Goal: Information Seeking & Learning: Learn about a topic

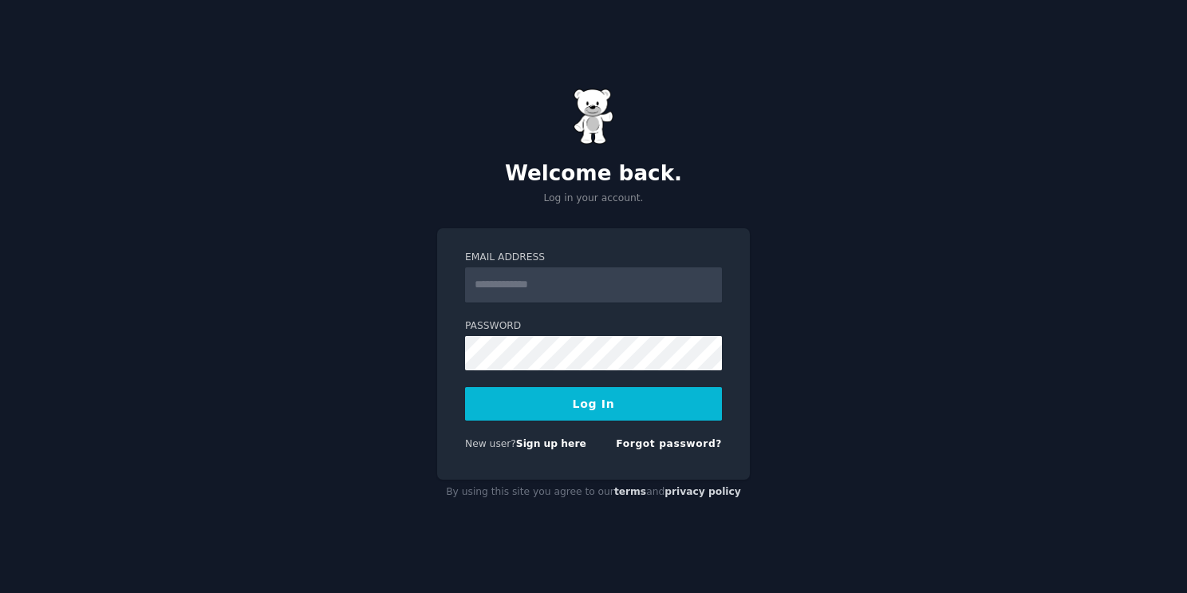
click at [501, 270] on input "Email Address" at bounding box center [593, 284] width 257 height 35
type input "**********"
click at [465, 387] on button "Log In" at bounding box center [593, 403] width 257 height 33
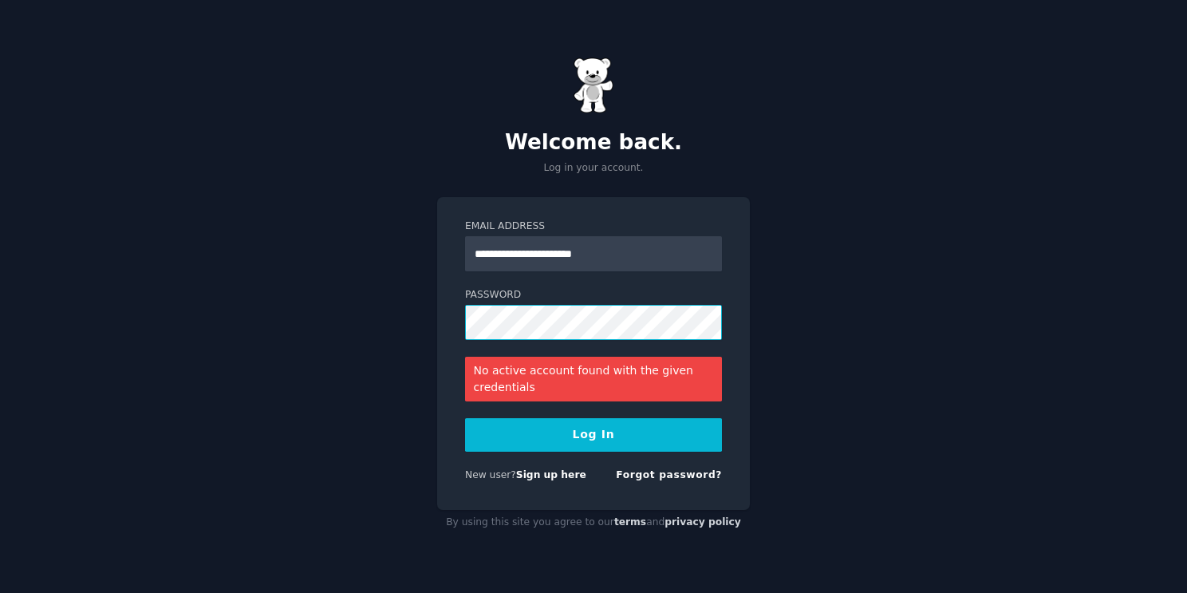
click at [465, 418] on button "Log In" at bounding box center [593, 434] width 257 height 33
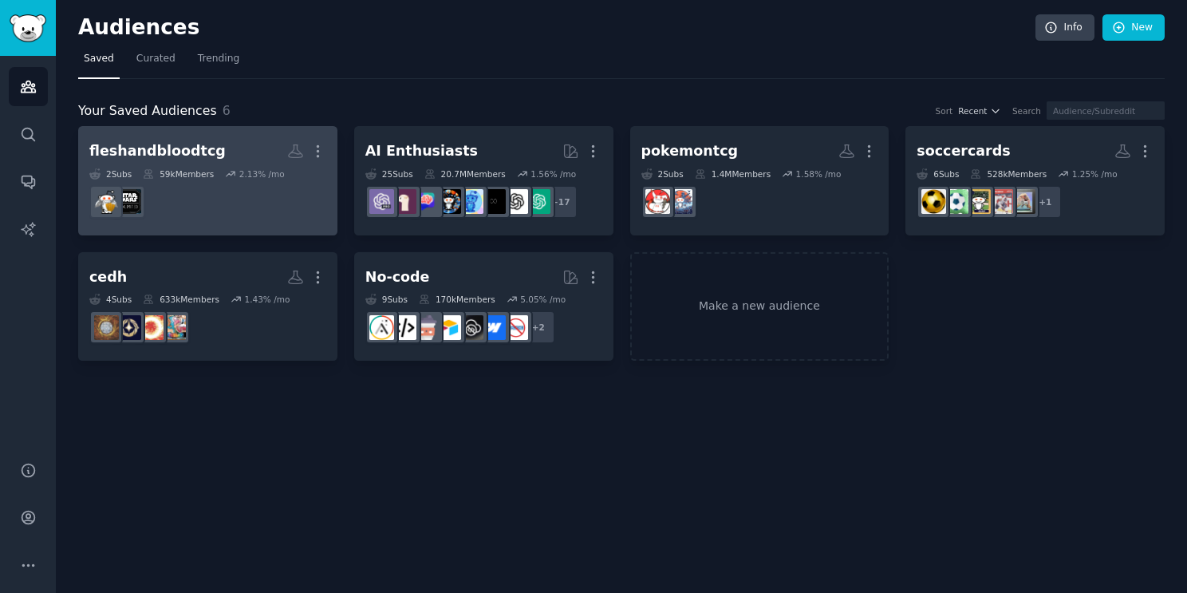
click at [209, 177] on div "59k Members" at bounding box center [178, 173] width 71 height 11
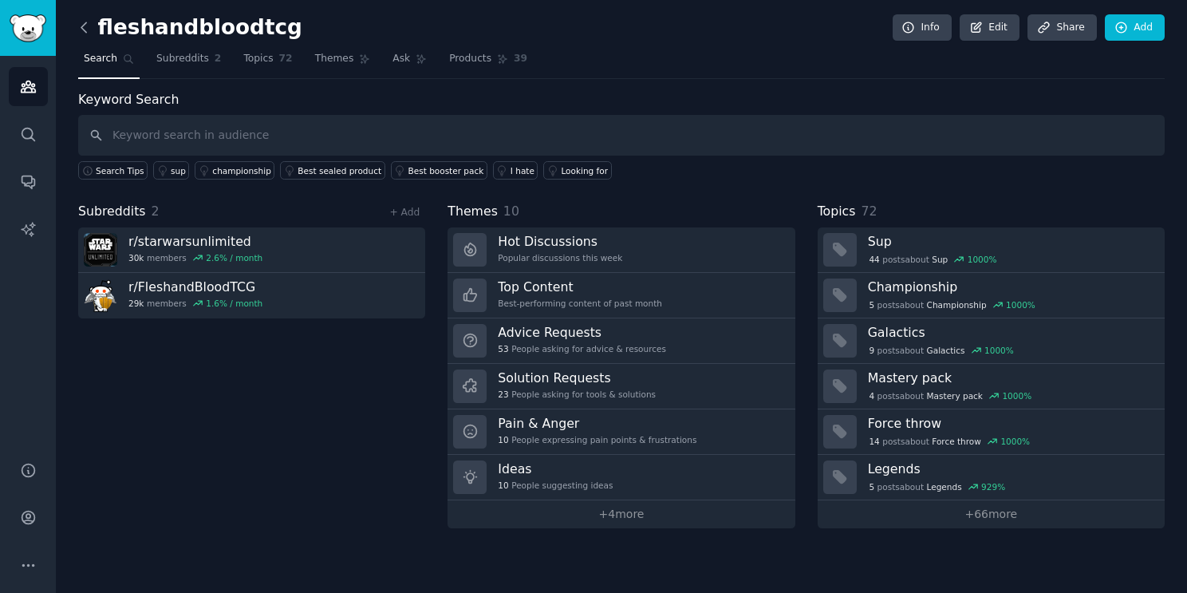
click at [79, 28] on icon at bounding box center [84, 27] width 17 height 17
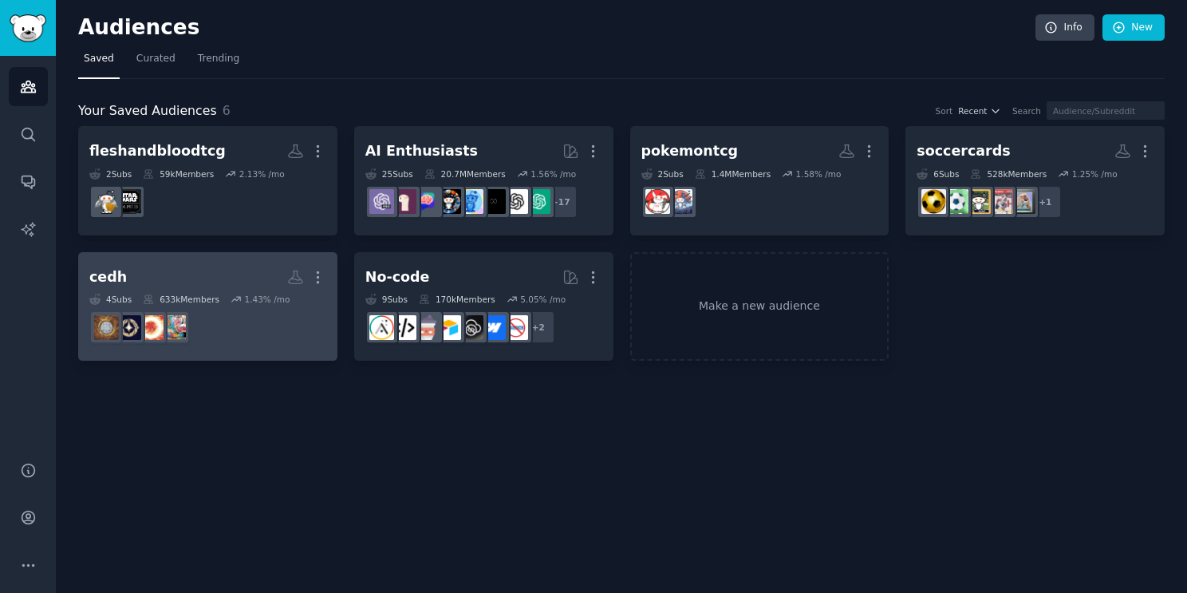
click at [213, 288] on h2 "cedh More" at bounding box center [207, 277] width 237 height 28
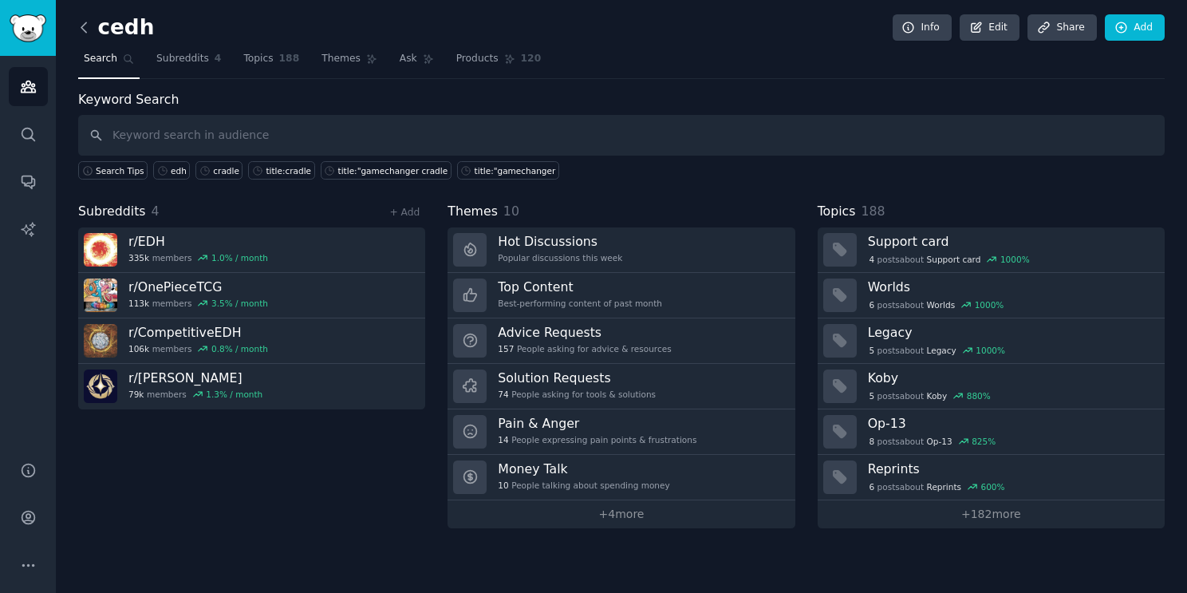
click at [78, 26] on icon at bounding box center [84, 27] width 17 height 17
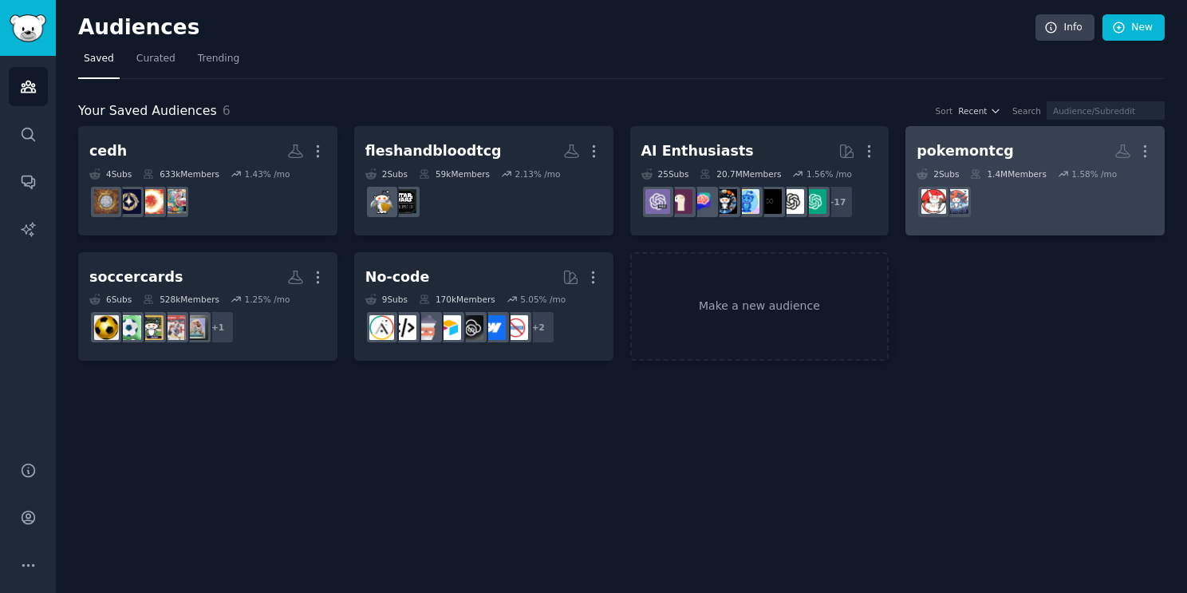
click at [1006, 171] on div "1.4M Members" at bounding box center [1008, 173] width 76 height 11
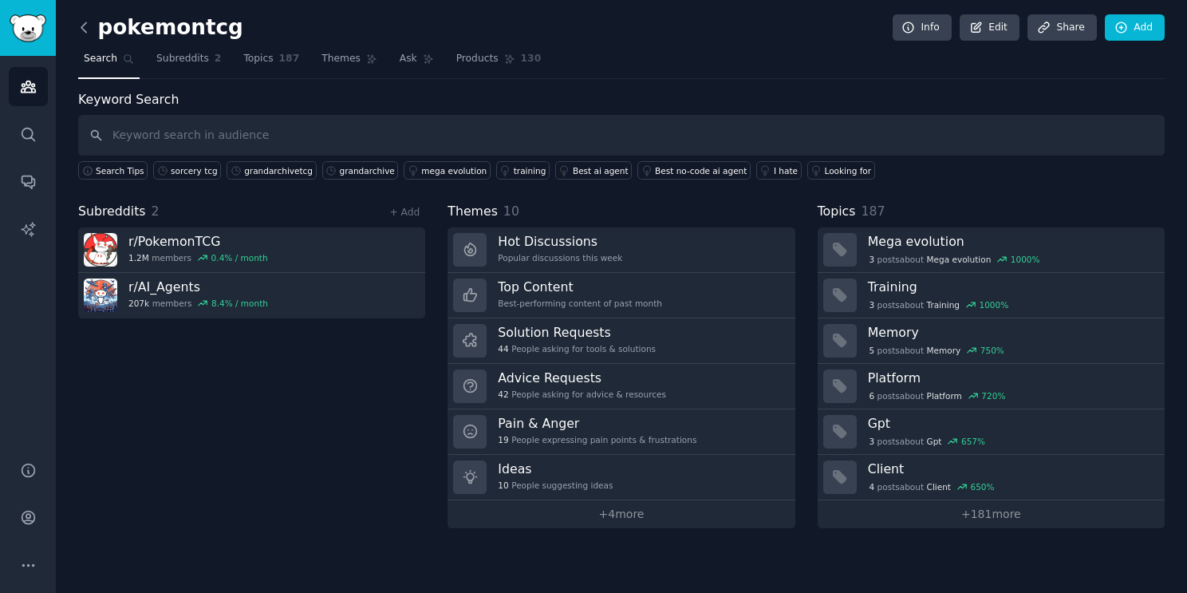
click at [85, 22] on icon at bounding box center [83, 27] width 5 height 10
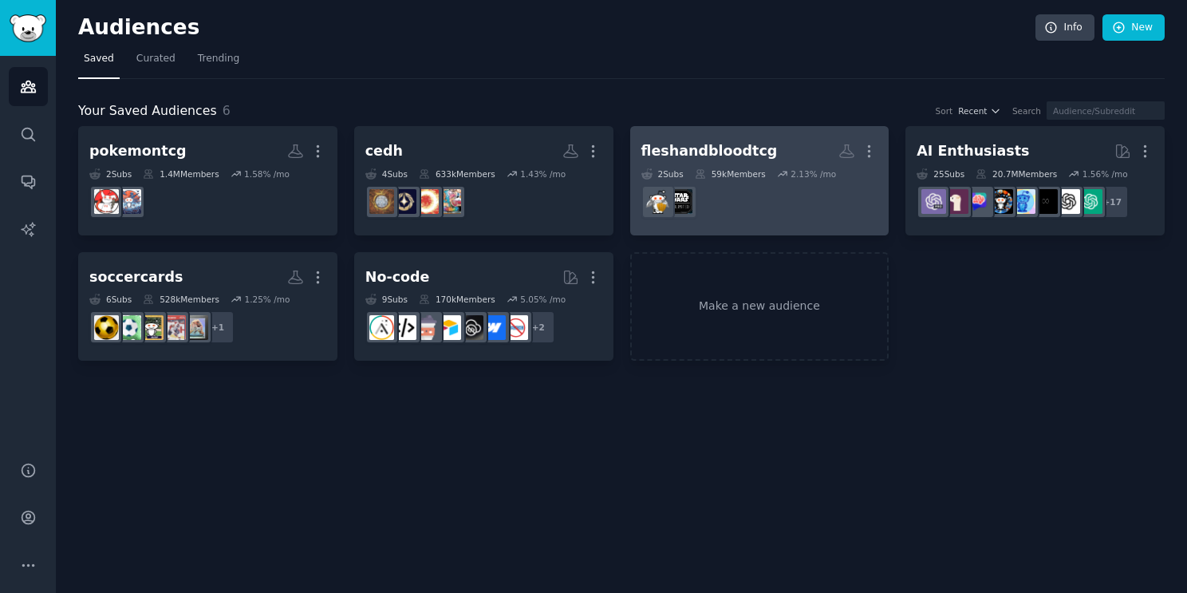
click at [672, 182] on dd at bounding box center [759, 201] width 237 height 45
